Goal: Task Accomplishment & Management: Complete application form

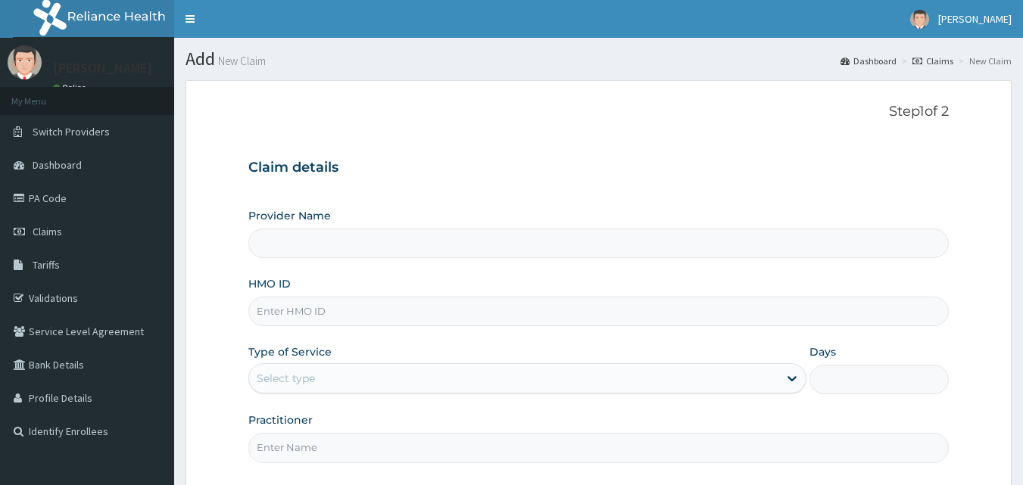
drag, startPoint x: 0, startPoint y: 0, endPoint x: 336, endPoint y: 316, distance: 461.1
click at [336, 316] on input "HMO ID" at bounding box center [598, 312] width 701 height 30
type input "[GEOGRAPHIC_DATA]"
type input "UBP/10687/A"
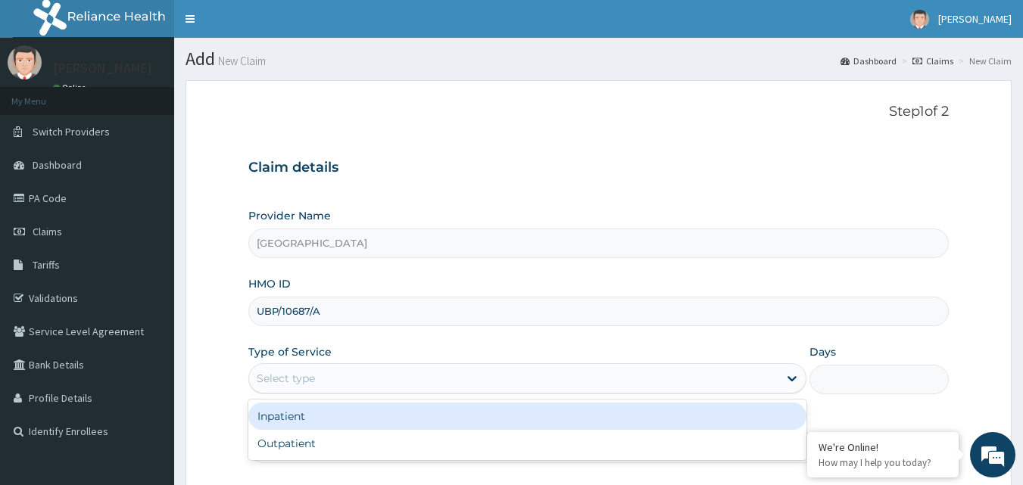
click at [585, 385] on div "Select type" at bounding box center [513, 378] width 529 height 24
click at [562, 419] on div "Inpatient" at bounding box center [527, 416] width 558 height 27
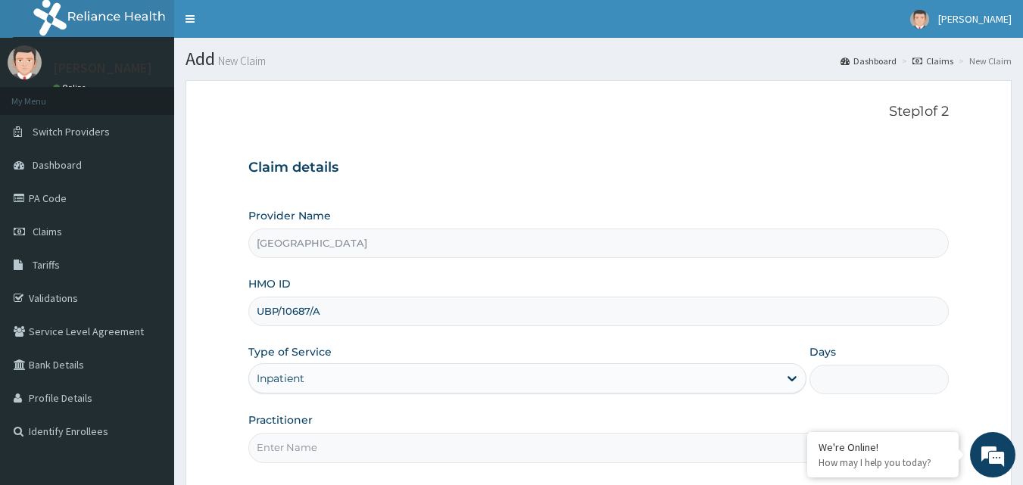
scroll to position [142, 0]
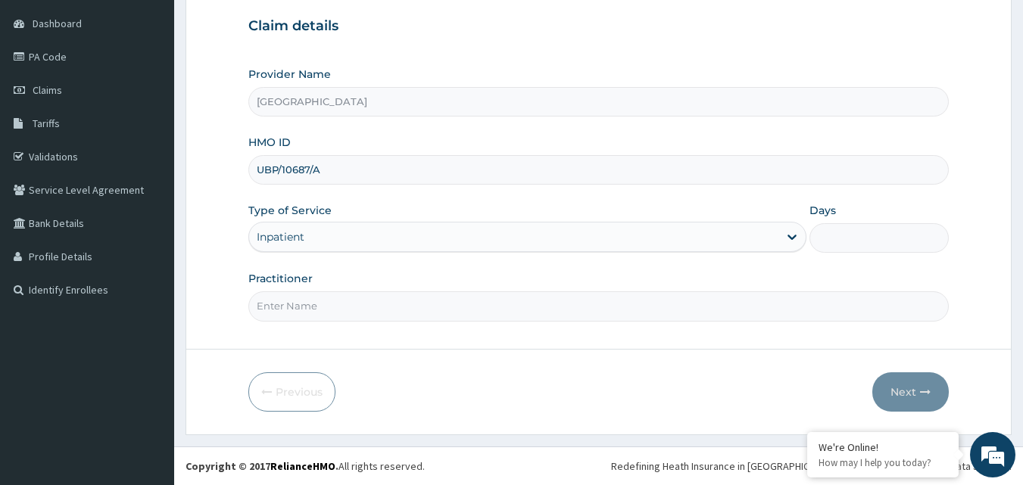
click at [547, 302] on input "Practitioner" at bounding box center [598, 306] width 701 height 30
type input "DR [PERSON_NAME]"
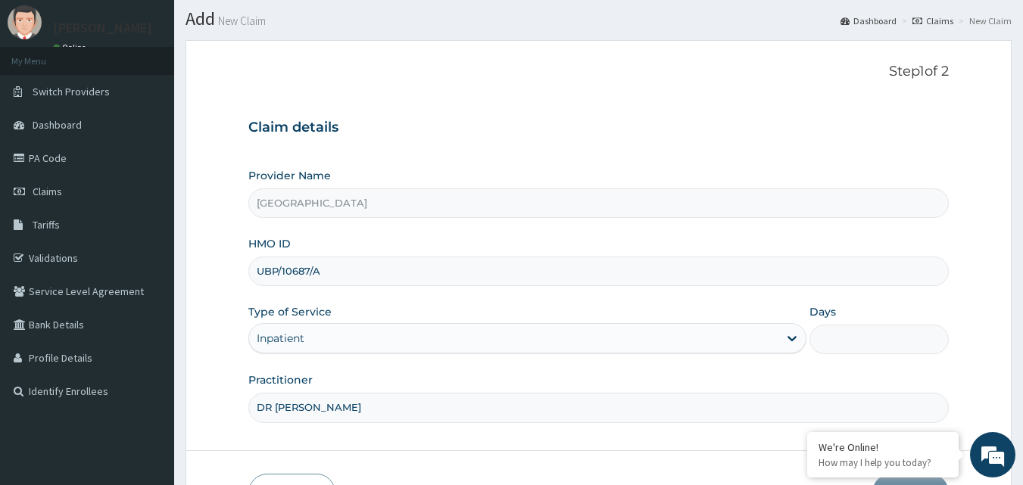
scroll to position [76, 0]
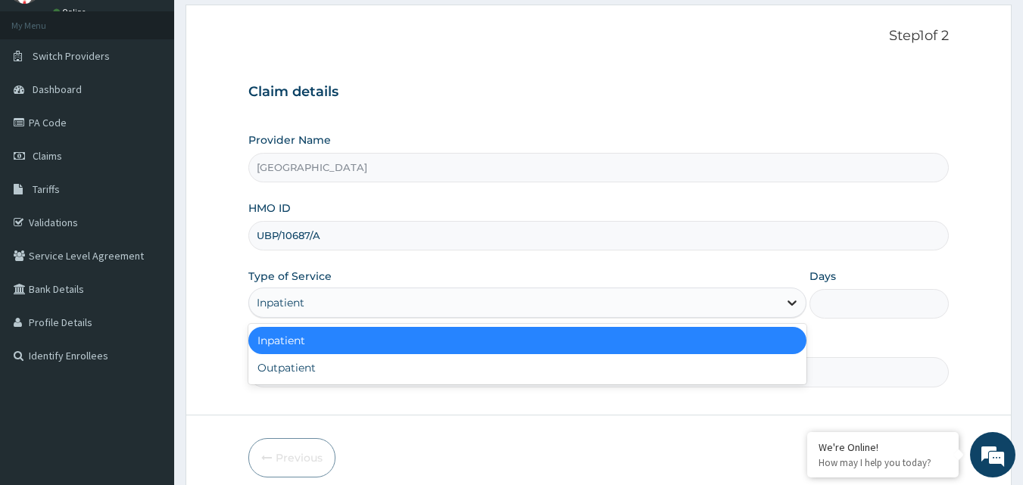
click at [793, 301] on icon at bounding box center [791, 302] width 15 height 15
drag, startPoint x: 687, startPoint y: 338, endPoint x: 786, endPoint y: 319, distance: 100.8
click at [687, 337] on div "Inpatient" at bounding box center [527, 340] width 558 height 27
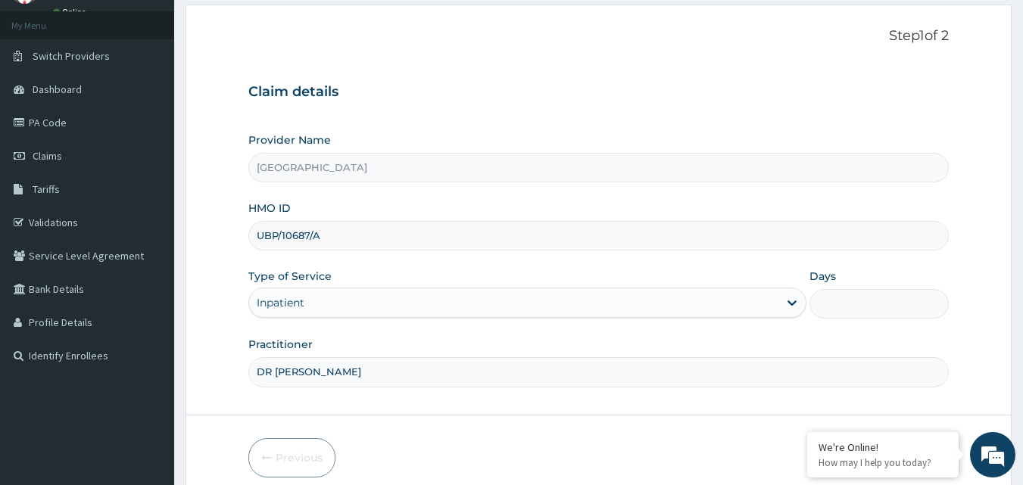
click at [843, 299] on input "Days" at bounding box center [878, 304] width 139 height 30
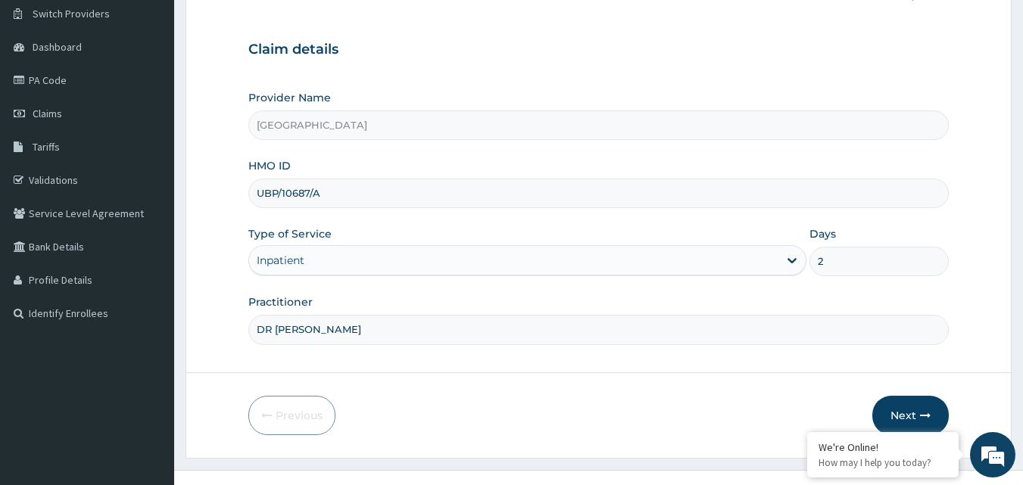
scroll to position [142, 0]
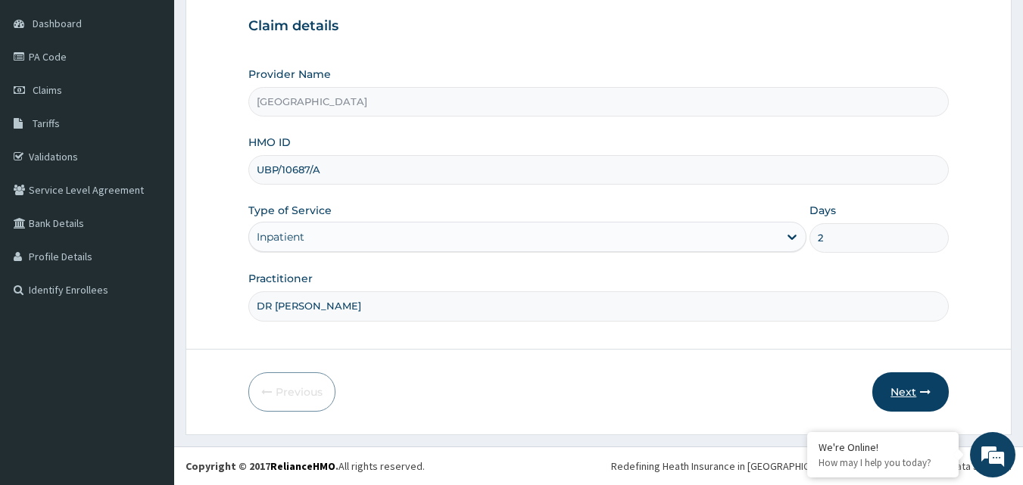
type input "2"
click at [909, 388] on button "Next" at bounding box center [910, 391] width 76 height 39
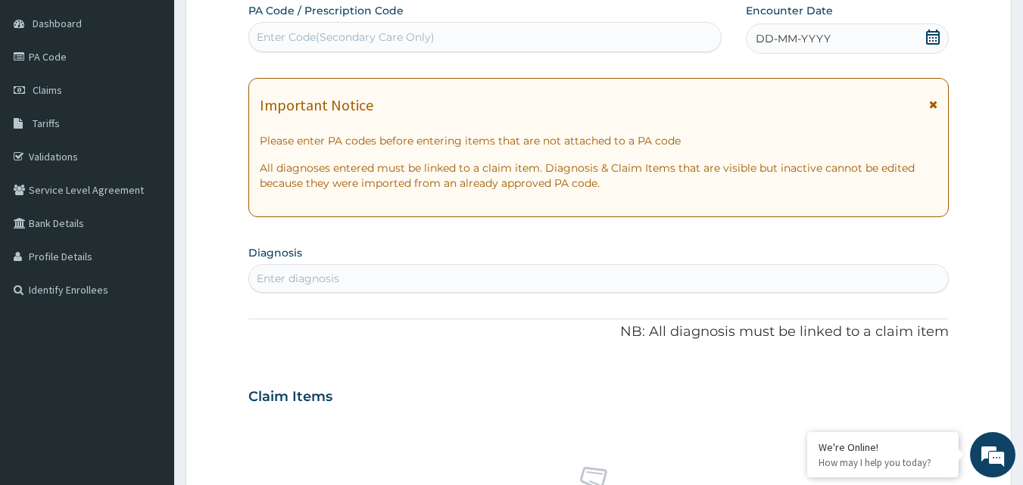
click at [357, 276] on div "Enter diagnosis" at bounding box center [599, 278] width 700 height 24
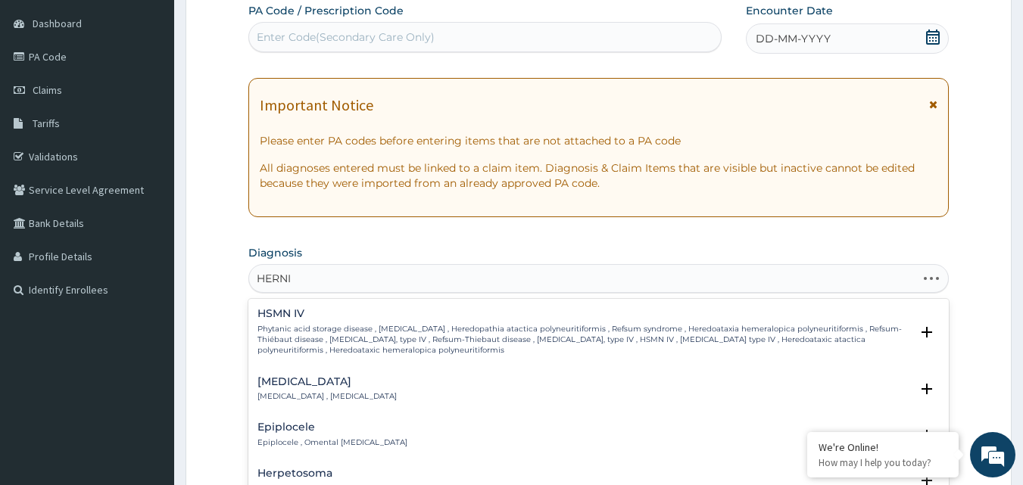
type input "[MEDICAL_DATA]"
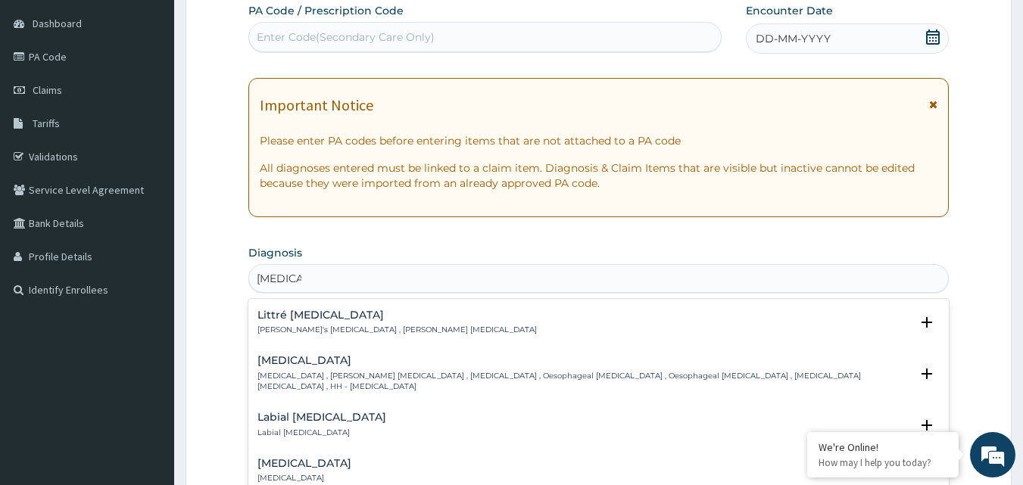
scroll to position [151, 0]
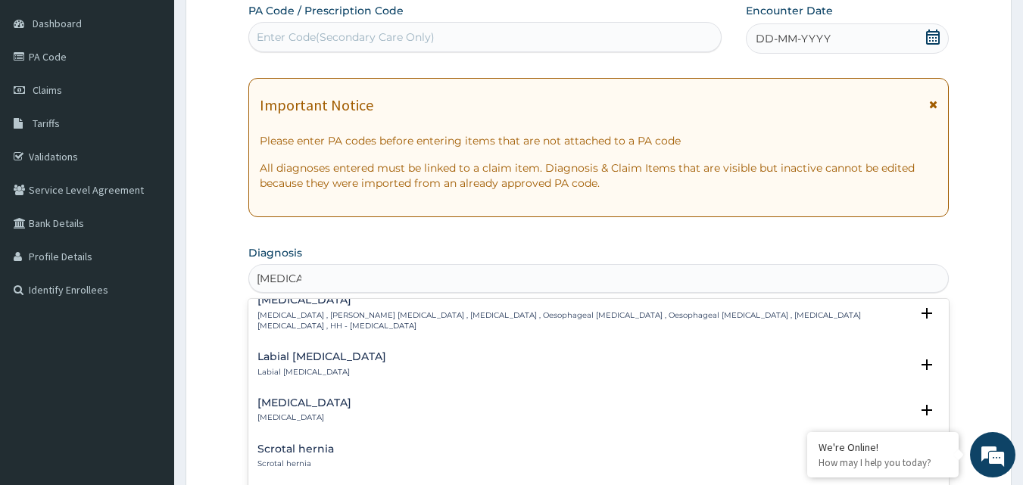
click at [307, 444] on h4 "Scrotal hernia" at bounding box center [295, 449] width 76 height 11
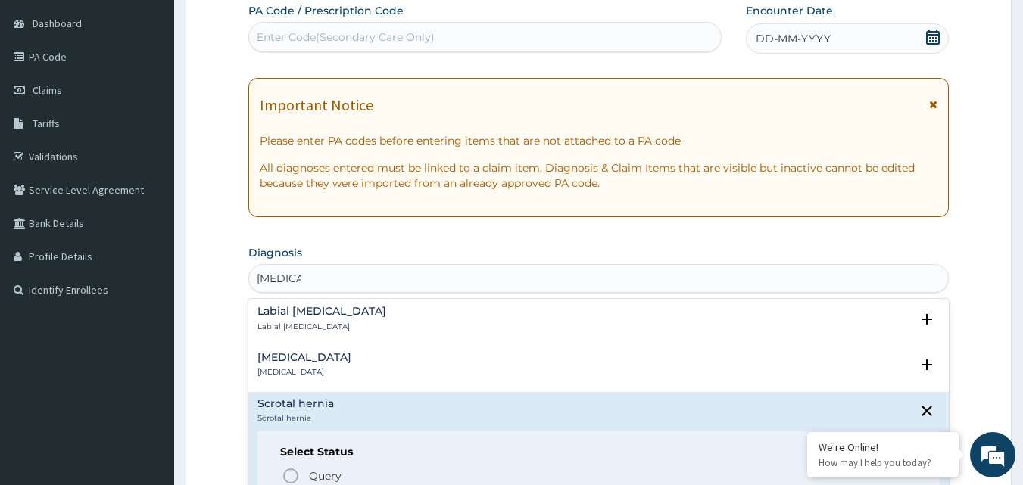
scroll to position [303, 0]
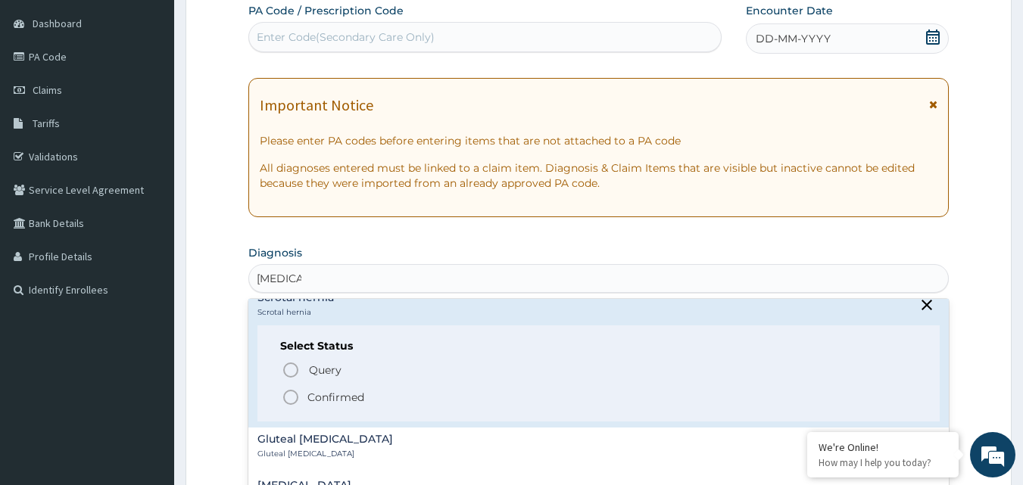
click at [288, 388] on icon "status option filled" at bounding box center [291, 397] width 18 height 18
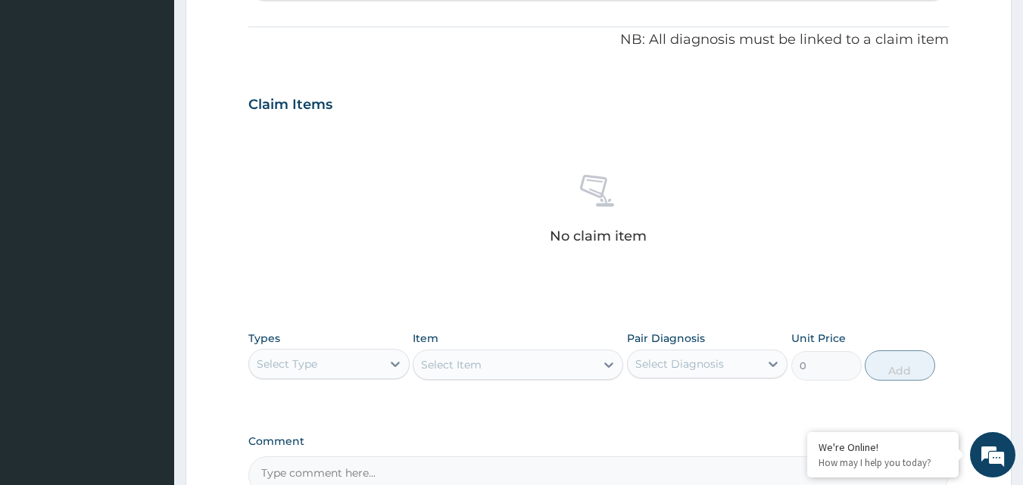
scroll to position [596, 0]
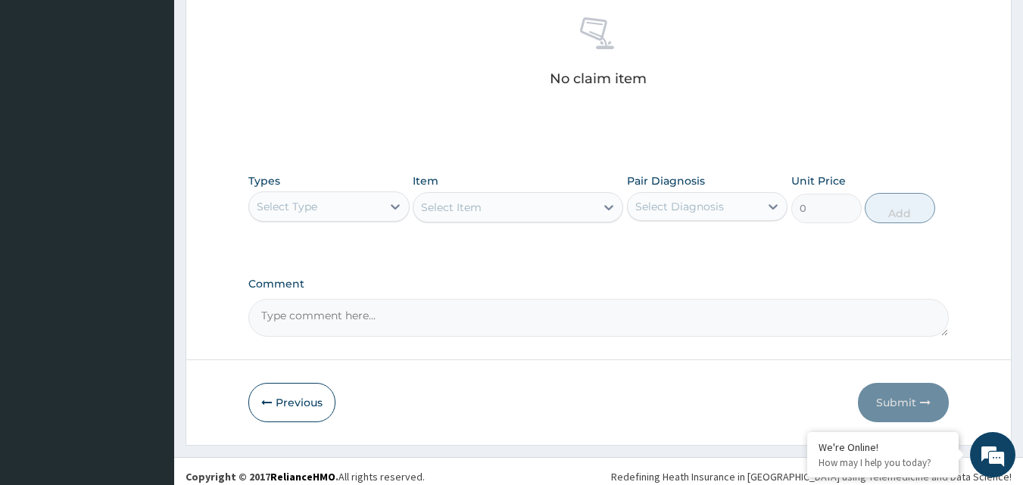
click at [347, 205] on div "Select Type" at bounding box center [315, 207] width 132 height 24
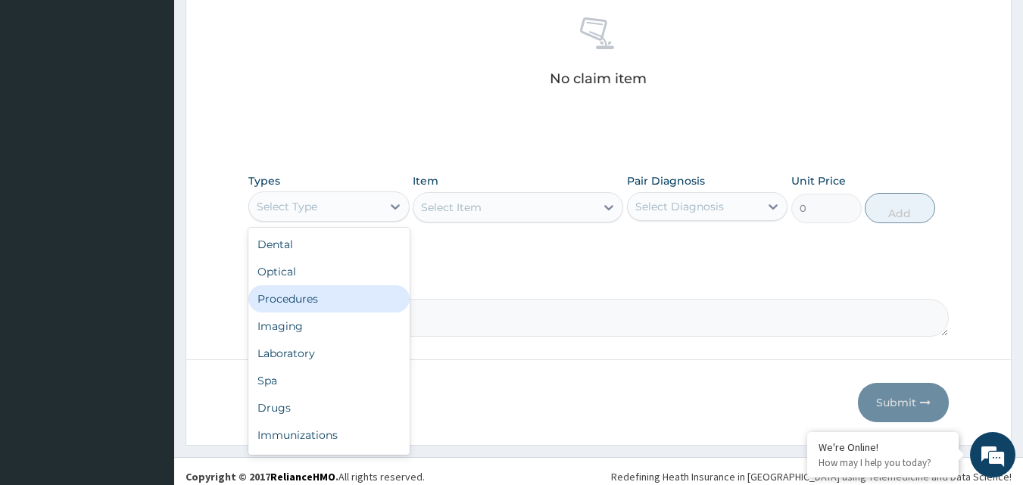
click at [331, 298] on div "Procedures" at bounding box center [328, 298] width 161 height 27
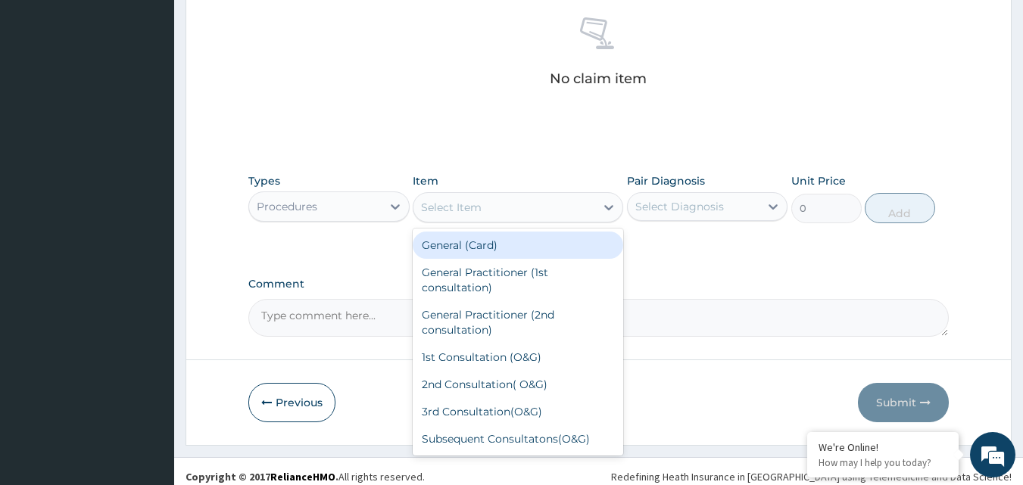
click at [461, 215] on div "Select Item" at bounding box center [504, 207] width 182 height 24
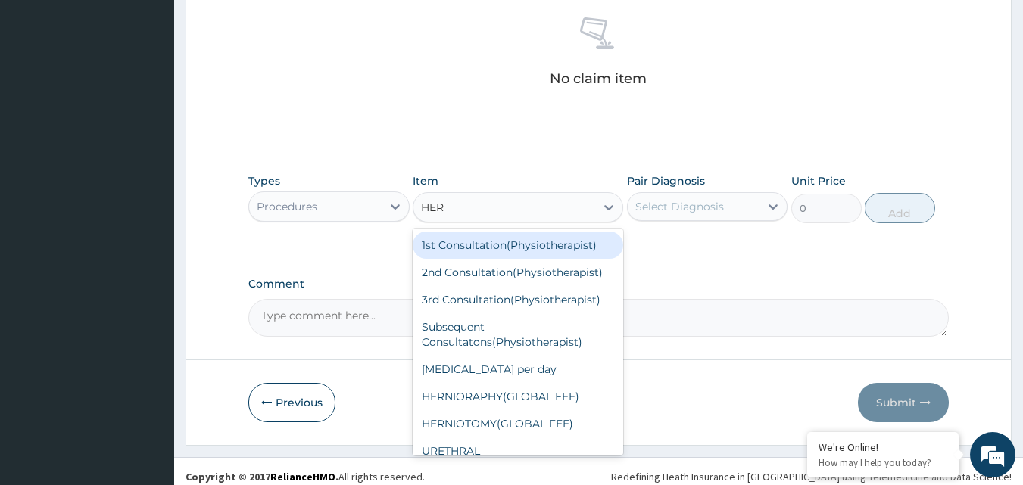
type input "[PERSON_NAME]"
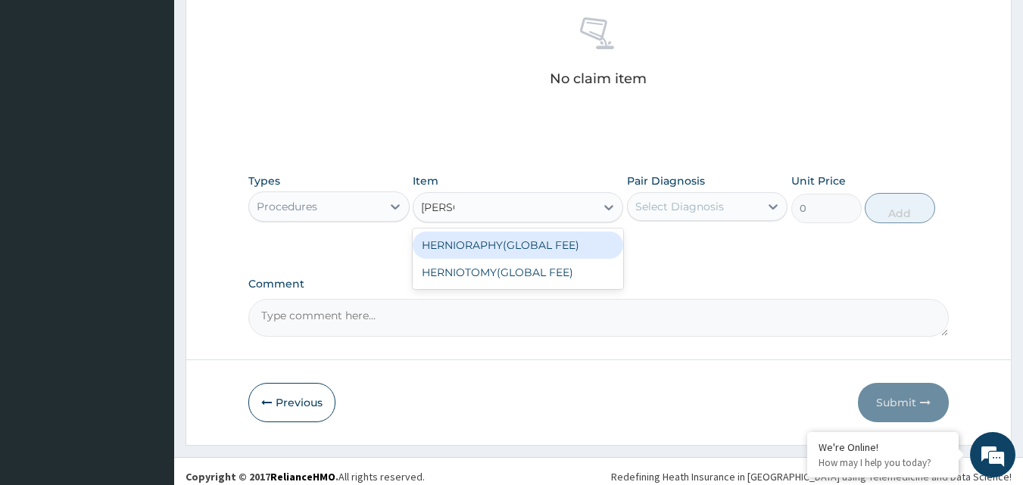
click at [476, 244] on div "HERNIORAPHY(GLOBAL FEE)" at bounding box center [518, 245] width 210 height 27
type input "234000"
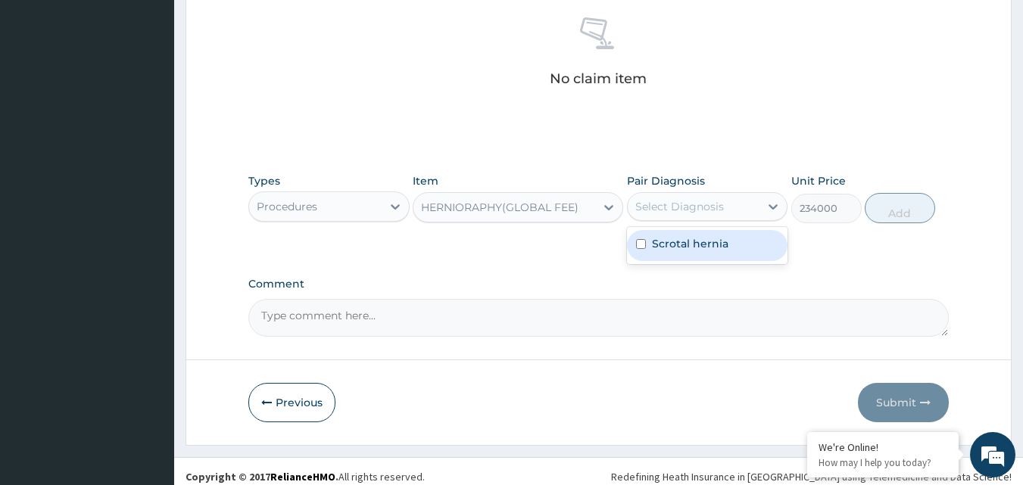
click at [715, 210] on div "Select Diagnosis" at bounding box center [679, 206] width 89 height 15
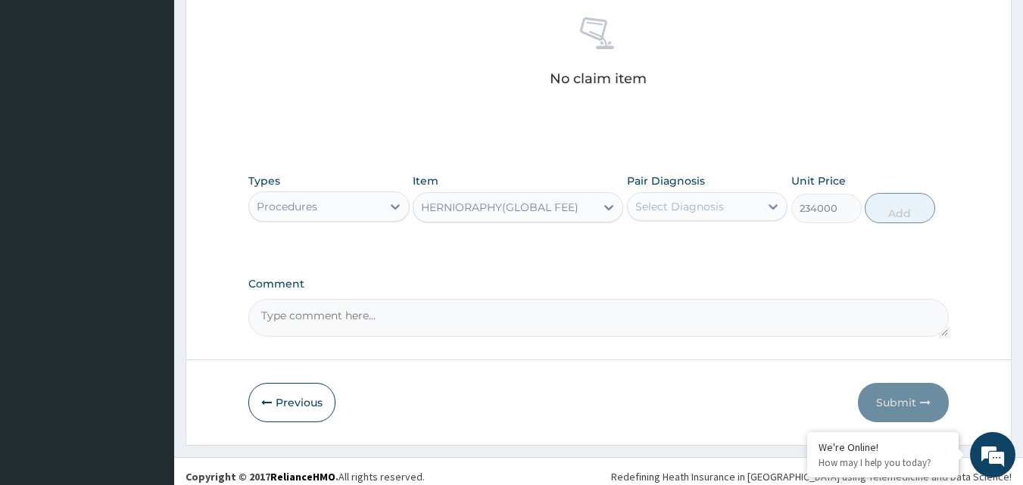
click at [466, 60] on div "No claim item" at bounding box center [598, 54] width 701 height 174
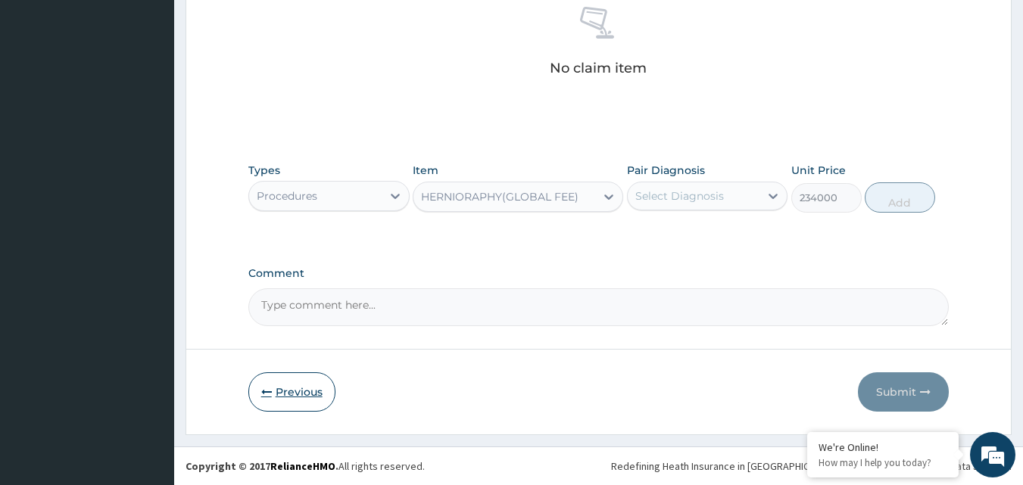
click at [306, 391] on button "Previous" at bounding box center [291, 391] width 87 height 39
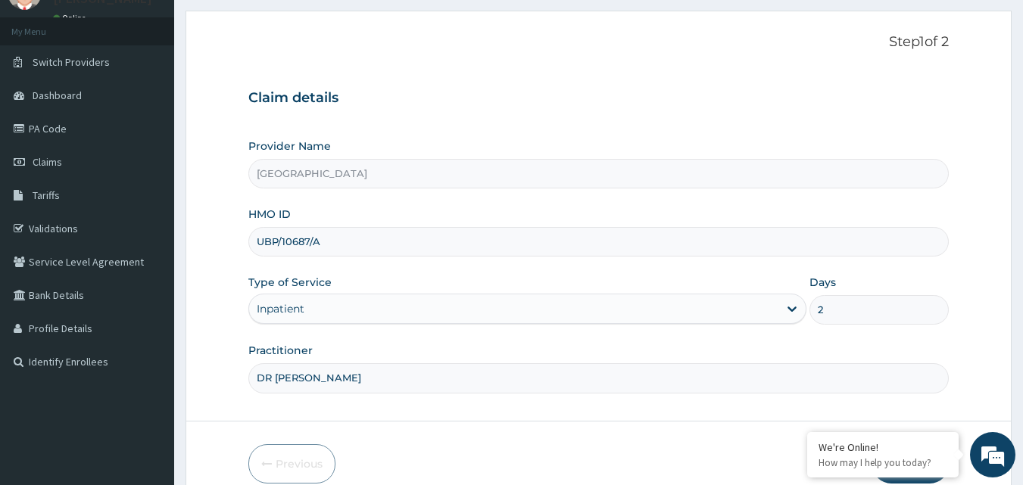
scroll to position [0, 0]
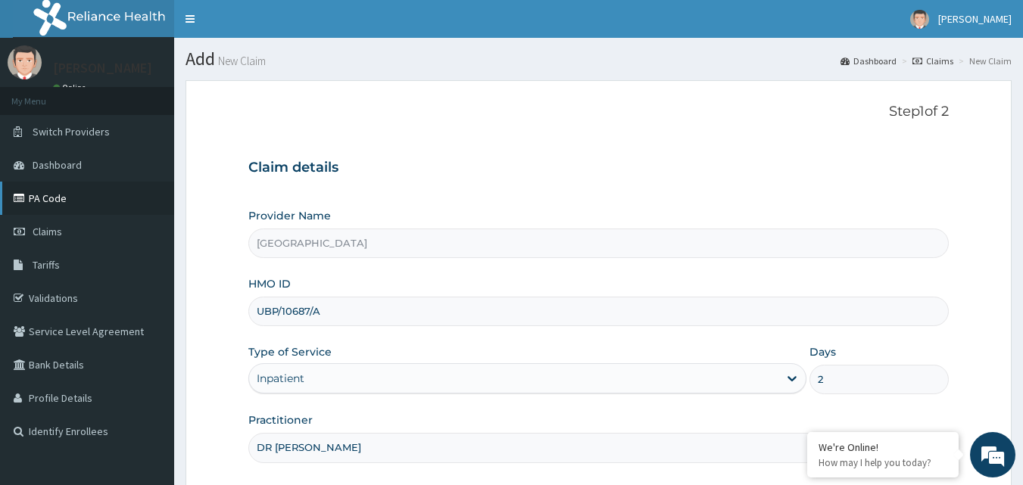
click at [64, 200] on link "PA Code" at bounding box center [87, 198] width 174 height 33
